Goal: Information Seeking & Learning: Learn about a topic

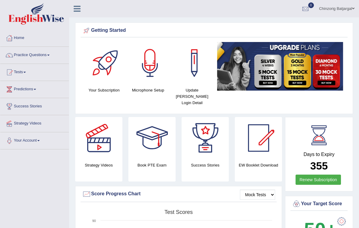
click at [49, 56] on link "Practice Questions" at bounding box center [34, 54] width 69 height 15
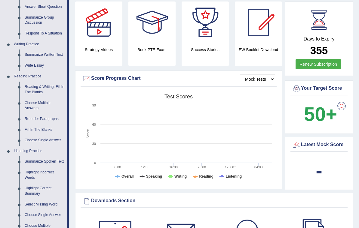
scroll to position [117, 0]
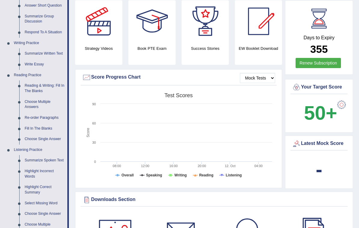
click at [48, 126] on div at bounding box center [179, 114] width 359 height 228
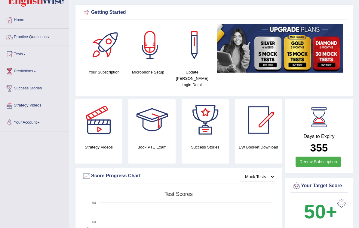
scroll to position [0, 0]
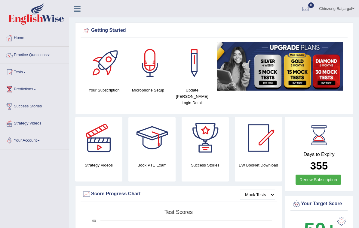
click at [55, 53] on link "Practice Questions" at bounding box center [34, 54] width 69 height 15
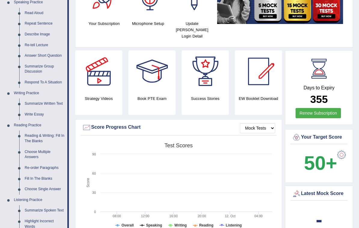
scroll to position [67, 0]
click at [36, 178] on div at bounding box center [179, 114] width 359 height 228
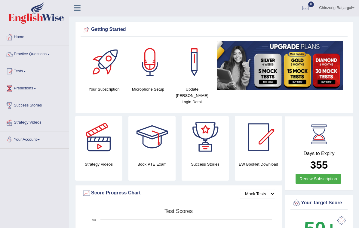
scroll to position [0, 0]
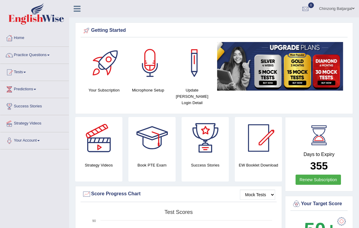
click at [51, 54] on link "Practice Questions" at bounding box center [34, 54] width 69 height 15
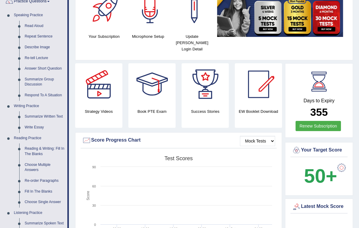
scroll to position [53, 0]
click at [41, 189] on div at bounding box center [179, 114] width 359 height 228
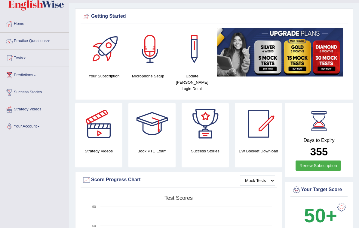
scroll to position [14, 0]
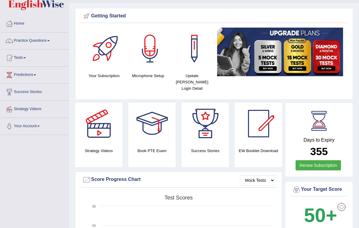
click at [50, 40] on span at bounding box center [48, 40] width 2 height 1
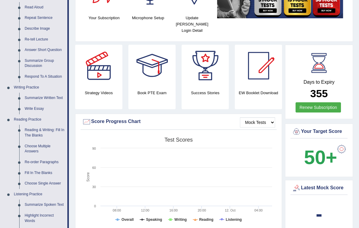
scroll to position [73, 0]
click at [41, 169] on div at bounding box center [179, 114] width 359 height 228
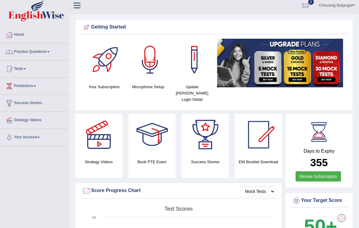
scroll to position [3, 0]
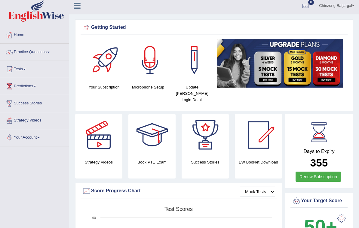
click at [50, 52] on span at bounding box center [48, 52] width 2 height 1
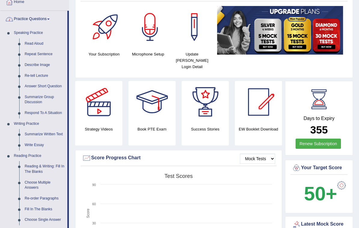
scroll to position [80, 0]
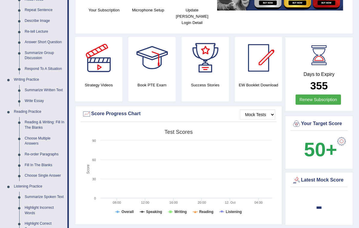
click at [29, 161] on div at bounding box center [179, 114] width 359 height 228
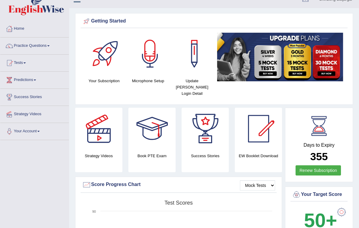
scroll to position [0, 0]
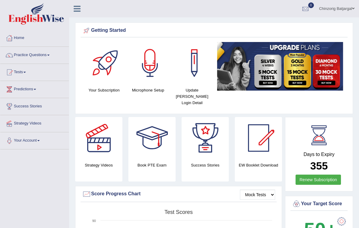
click at [49, 53] on link "Practice Questions" at bounding box center [34, 54] width 69 height 15
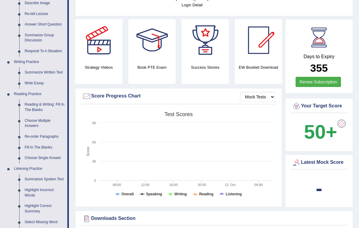
scroll to position [99, 0]
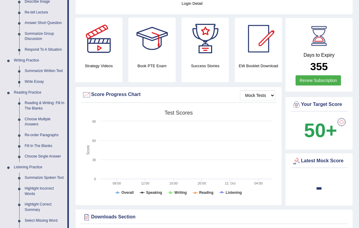
click at [31, 143] on div at bounding box center [179, 114] width 359 height 228
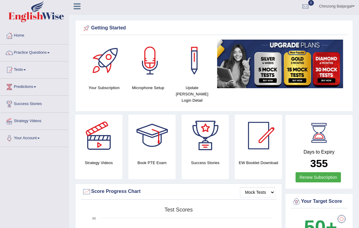
scroll to position [0, 0]
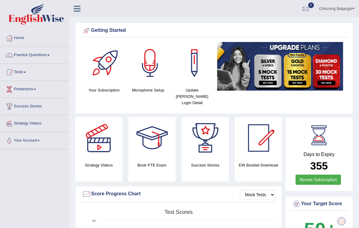
click at [53, 53] on link "Practice Questions" at bounding box center [34, 54] width 69 height 15
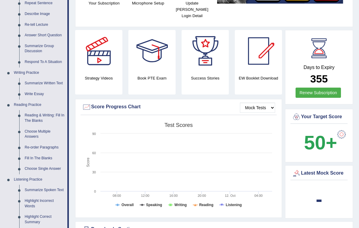
scroll to position [87, 0]
click at [33, 156] on div at bounding box center [179, 114] width 359 height 228
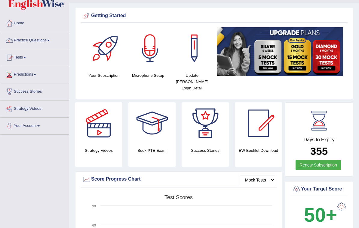
scroll to position [14, 0]
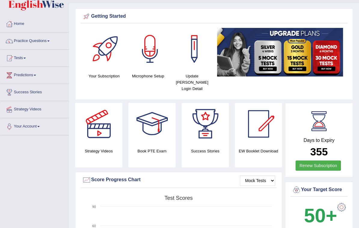
click at [53, 39] on link "Practice Questions" at bounding box center [34, 40] width 69 height 15
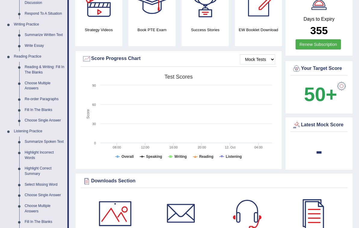
scroll to position [135, 0]
click at [31, 106] on div at bounding box center [179, 114] width 359 height 228
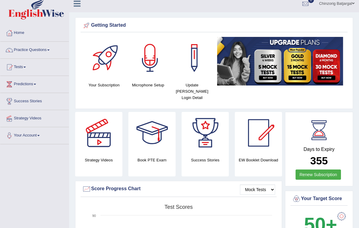
scroll to position [2, 0]
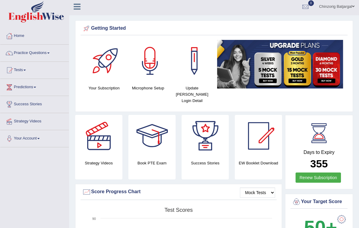
click at [47, 52] on link "Practice Questions" at bounding box center [34, 52] width 69 height 15
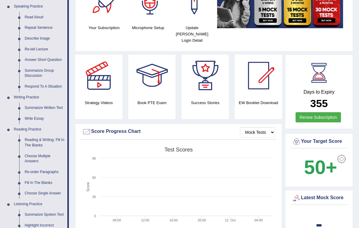
scroll to position [64, 0]
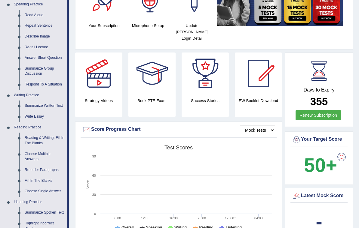
click at [40, 165] on div at bounding box center [179, 114] width 359 height 228
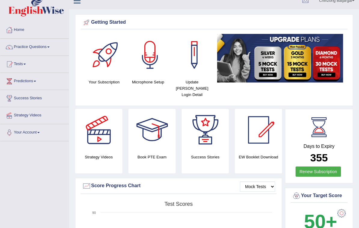
scroll to position [0, 0]
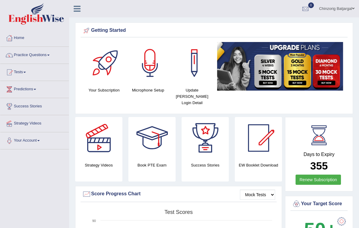
click at [49, 53] on link "Practice Questions" at bounding box center [34, 54] width 69 height 15
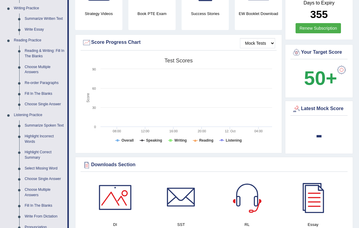
scroll to position [153, 0]
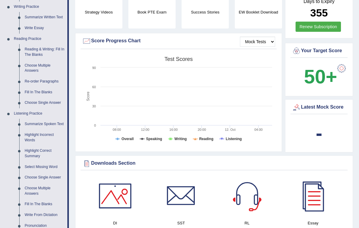
click at [35, 203] on div at bounding box center [179, 114] width 359 height 228
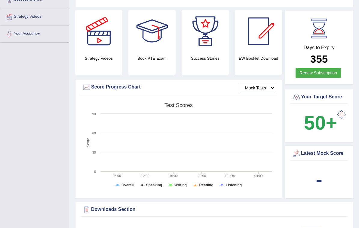
scroll to position [0, 0]
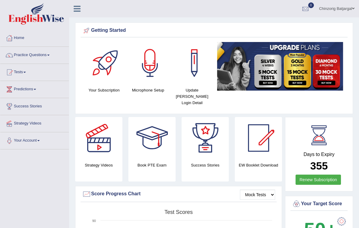
click at [50, 53] on link "Practice Questions" at bounding box center [34, 54] width 69 height 15
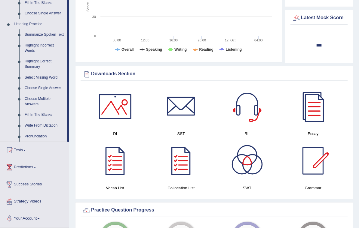
scroll to position [242, 0]
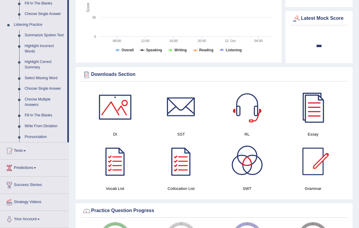
click at [31, 114] on div at bounding box center [179, 114] width 359 height 228
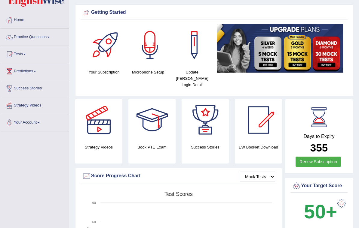
scroll to position [0, 0]
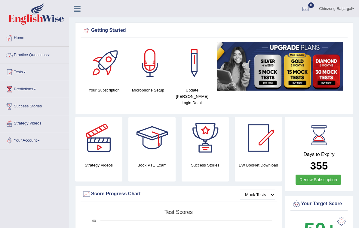
click at [55, 53] on link "Practice Questions" at bounding box center [34, 54] width 69 height 15
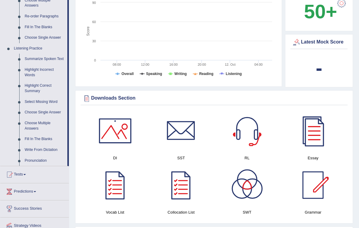
scroll to position [219, 0]
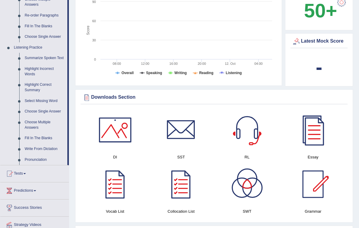
click at [33, 137] on div at bounding box center [179, 114] width 359 height 228
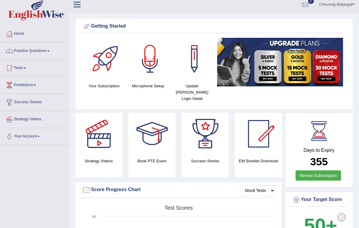
scroll to position [3, 0]
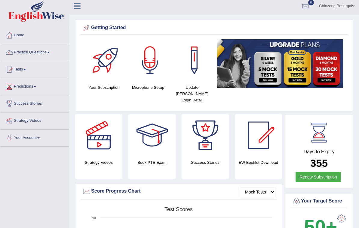
click at [41, 53] on link "Practice Questions" at bounding box center [34, 51] width 69 height 15
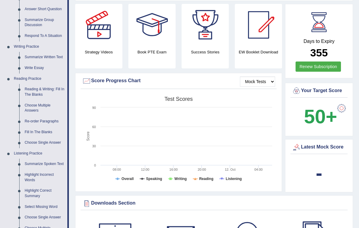
scroll to position [114, 0]
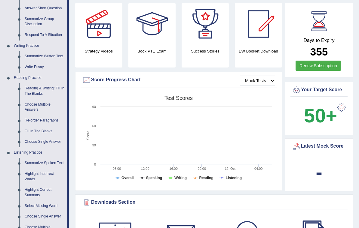
click at [32, 117] on div at bounding box center [179, 114] width 359 height 228
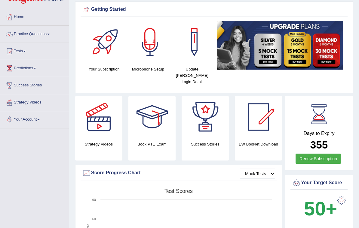
scroll to position [0, 0]
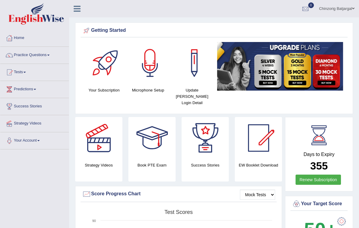
click at [49, 57] on link "Practice Questions" at bounding box center [34, 54] width 69 height 15
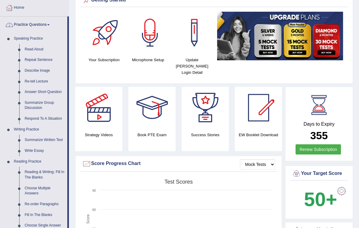
scroll to position [45, 0]
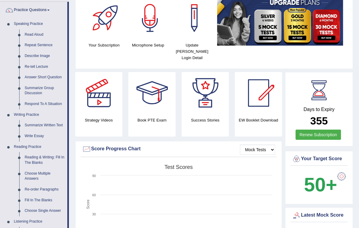
click at [34, 174] on div at bounding box center [179, 114] width 359 height 228
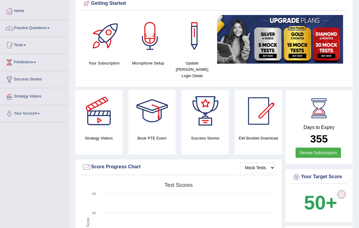
scroll to position [0, 0]
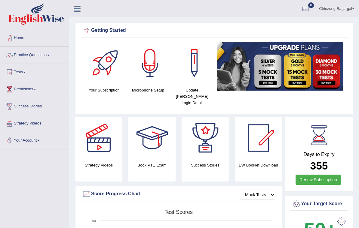
click at [52, 56] on link "Practice Questions" at bounding box center [34, 54] width 69 height 15
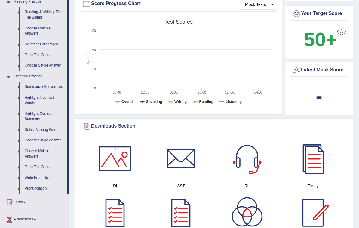
scroll to position [190, 0]
click at [40, 84] on div at bounding box center [179, 114] width 359 height 228
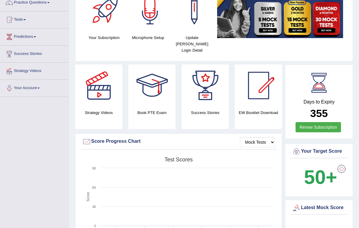
scroll to position [0, 0]
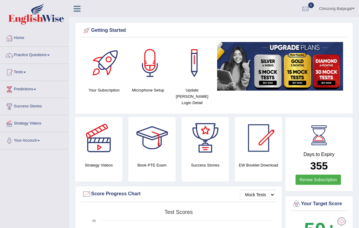
click at [51, 53] on link "Practice Questions" at bounding box center [34, 54] width 69 height 15
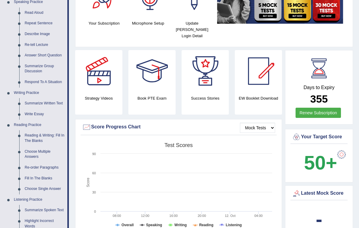
scroll to position [67, 0]
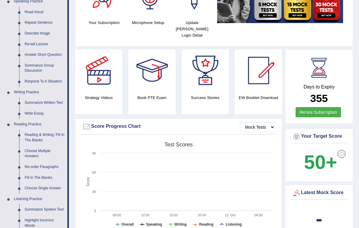
click at [32, 151] on div at bounding box center [179, 114] width 359 height 228
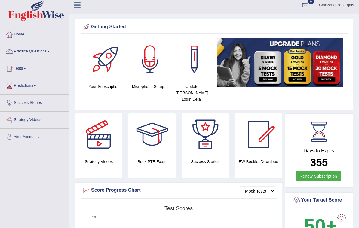
scroll to position [0, 0]
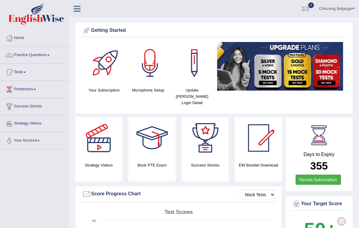
click at [44, 53] on link "Practice Questions" at bounding box center [34, 54] width 69 height 15
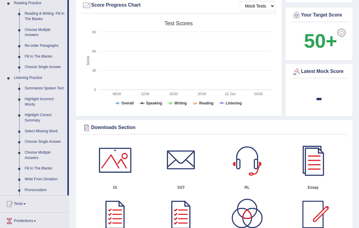
scroll to position [189, 0]
click at [38, 142] on div at bounding box center [179, 114] width 359 height 228
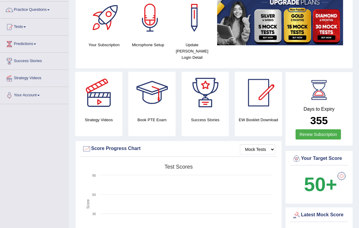
scroll to position [0, 0]
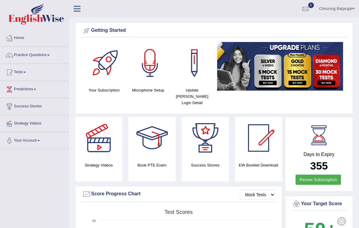
click at [51, 54] on link "Practice Questions" at bounding box center [34, 54] width 69 height 15
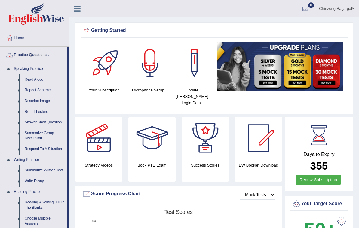
click at [42, 90] on div at bounding box center [179, 114] width 359 height 228
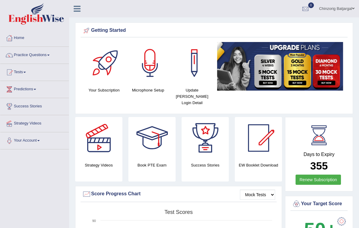
click at [34, 54] on link "Practice Questions" at bounding box center [34, 54] width 69 height 15
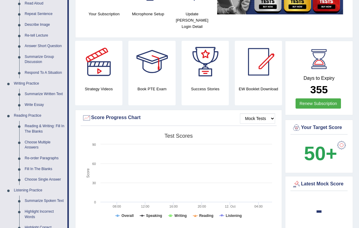
scroll to position [77, 0]
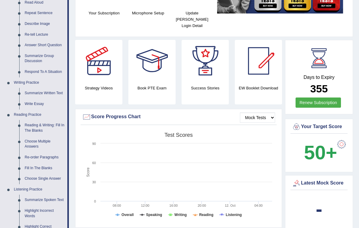
click at [32, 154] on div at bounding box center [179, 114] width 359 height 228
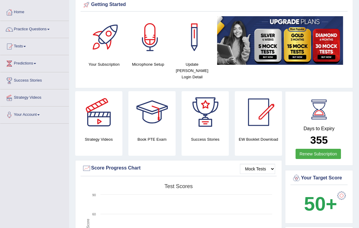
scroll to position [0, 0]
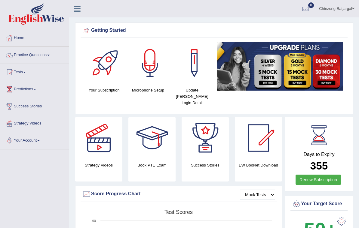
click at [46, 56] on link "Practice Questions" at bounding box center [34, 54] width 69 height 15
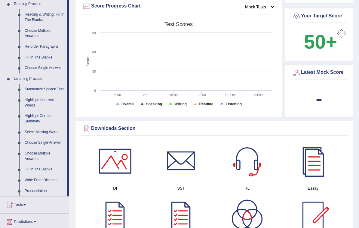
scroll to position [190, 0]
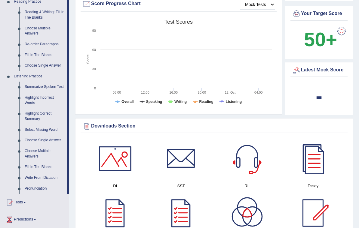
click at [29, 154] on div at bounding box center [179, 114] width 359 height 228
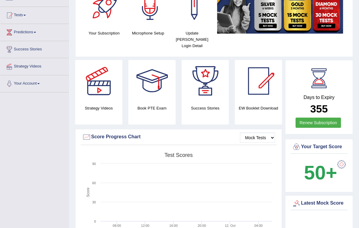
scroll to position [0, 0]
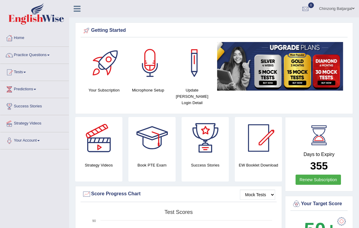
click at [45, 54] on link "Practice Questions" at bounding box center [34, 54] width 69 height 15
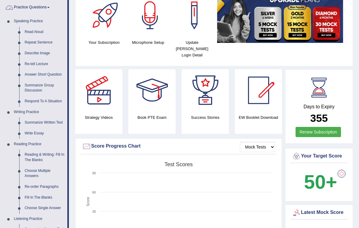
scroll to position [54, 0]
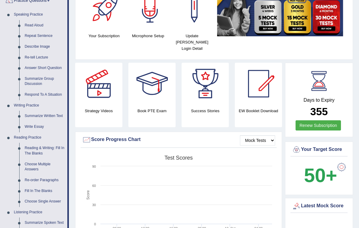
click at [33, 163] on div at bounding box center [179, 114] width 359 height 228
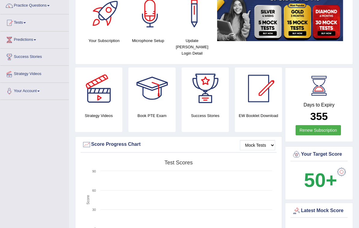
scroll to position [0, 0]
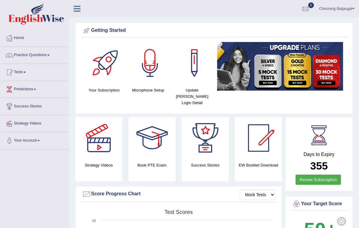
click at [21, 55] on link "Practice Questions" at bounding box center [34, 54] width 69 height 15
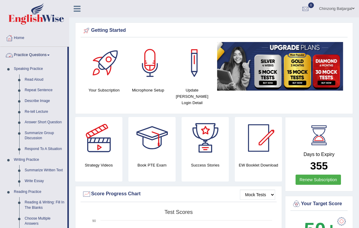
click at [30, 80] on div at bounding box center [179, 114] width 359 height 228
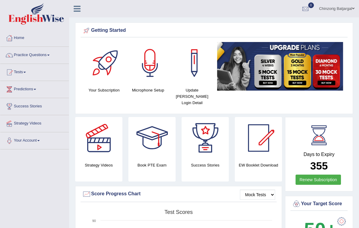
click at [23, 56] on link "Practice Questions" at bounding box center [34, 54] width 69 height 15
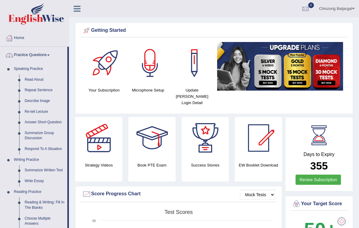
click at [37, 123] on div at bounding box center [179, 114] width 359 height 228
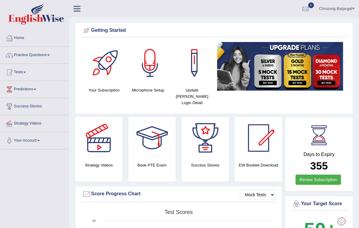
click at [32, 56] on link "Practice Questions" at bounding box center [34, 54] width 69 height 15
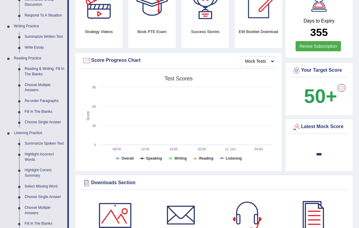
scroll to position [134, 0]
click at [38, 140] on div at bounding box center [179, 114] width 359 height 228
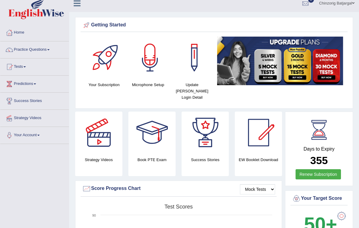
scroll to position [0, 0]
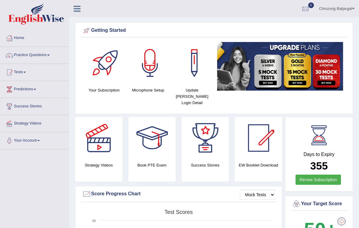
click at [33, 54] on link "Practice Questions" at bounding box center [34, 54] width 69 height 15
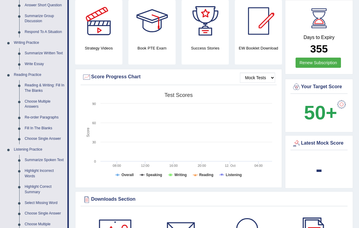
scroll to position [117, 0]
click at [33, 135] on div at bounding box center [179, 114] width 359 height 228
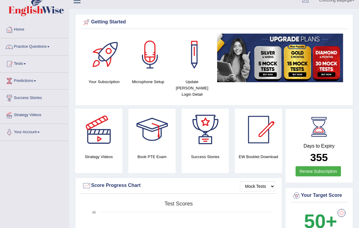
scroll to position [0, 0]
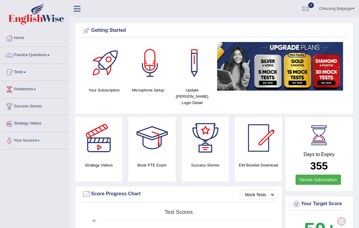
click at [26, 56] on link "Practice Questions" at bounding box center [34, 54] width 69 height 15
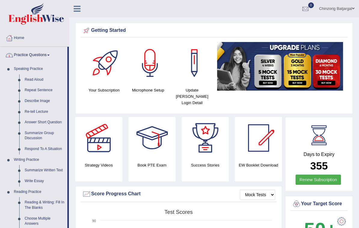
click at [23, 72] on div at bounding box center [179, 114] width 359 height 228
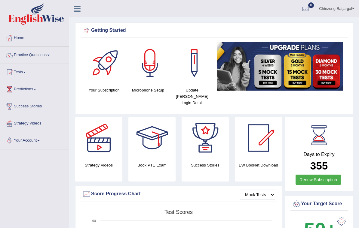
click at [52, 56] on link "Practice Questions" at bounding box center [34, 54] width 69 height 15
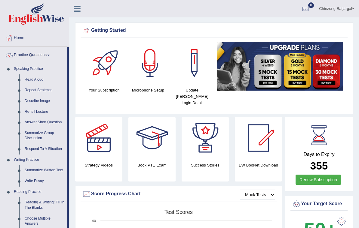
click at [38, 90] on div at bounding box center [179, 114] width 359 height 228
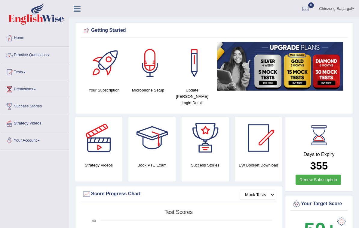
click at [45, 52] on link "Practice Questions" at bounding box center [34, 54] width 69 height 15
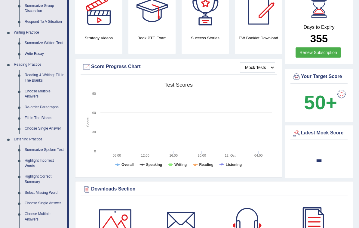
scroll to position [128, 0]
click at [46, 125] on div at bounding box center [179, 114] width 359 height 228
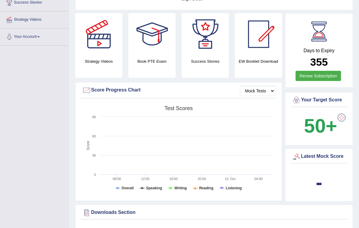
scroll to position [0, 0]
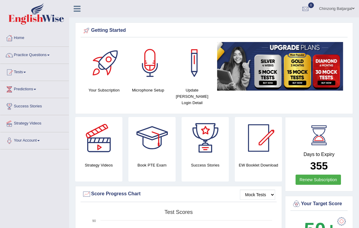
click at [49, 56] on link "Practice Questions" at bounding box center [34, 54] width 69 height 15
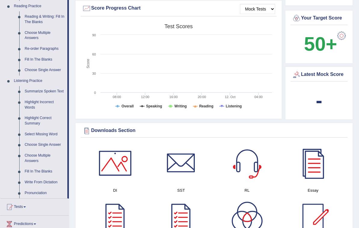
scroll to position [191, 0]
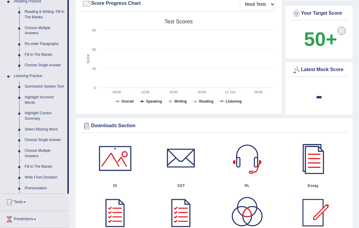
click at [34, 169] on div at bounding box center [179, 114] width 359 height 228
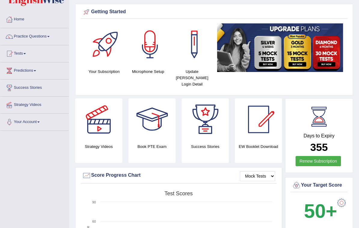
scroll to position [0, 0]
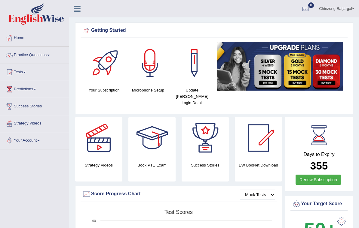
click at [53, 54] on link "Practice Questions" at bounding box center [34, 54] width 69 height 15
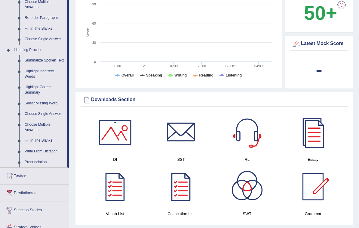
scroll to position [217, 0]
click at [40, 113] on div at bounding box center [179, 114] width 359 height 228
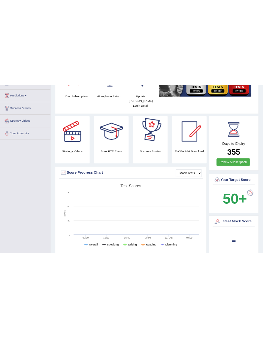
scroll to position [0, 0]
